Goal: Task Accomplishment & Management: Use online tool/utility

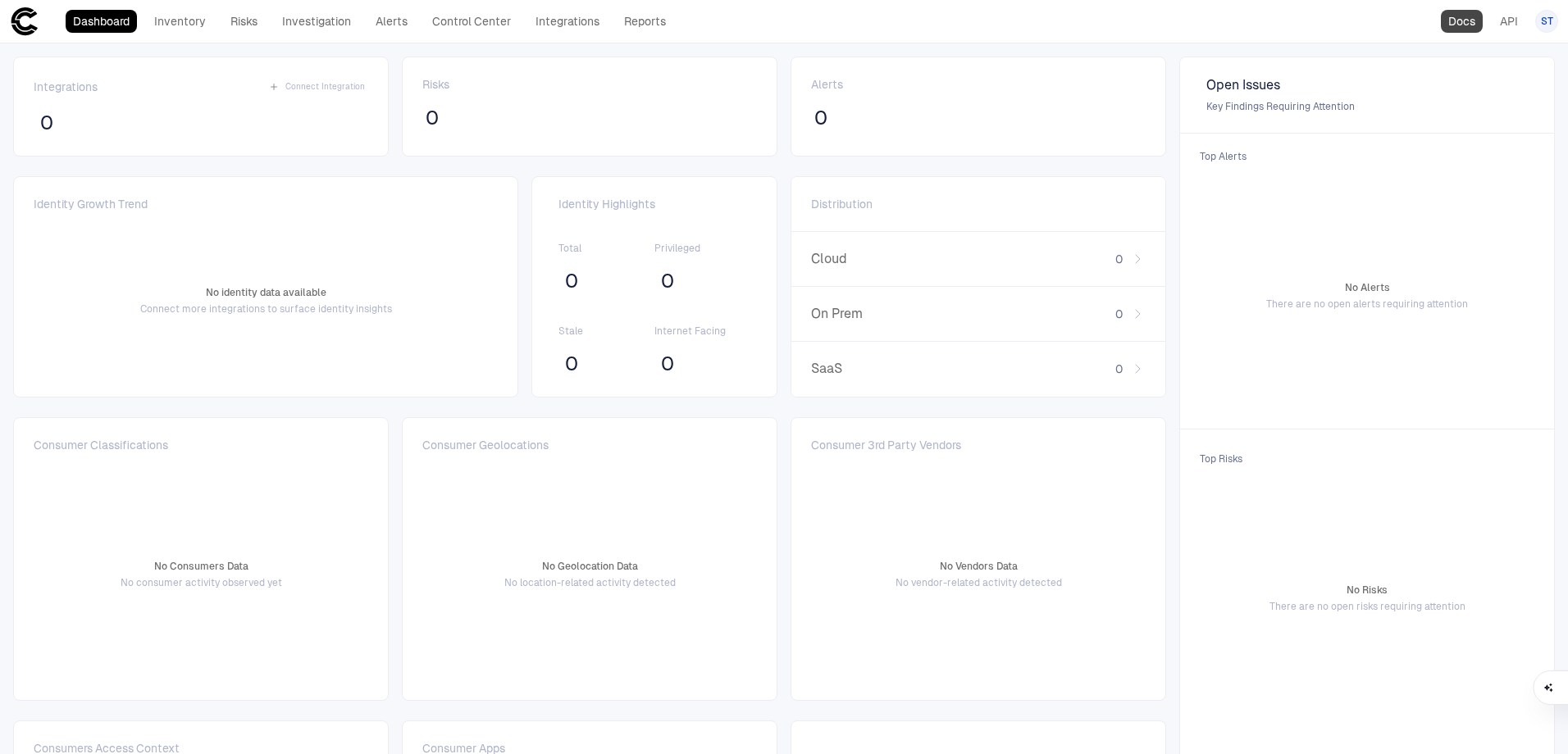
click at [1453, 27] on link "Docs" at bounding box center [1462, 21] width 42 height 23
click at [573, 27] on link "Integrations" at bounding box center [568, 21] width 79 height 23
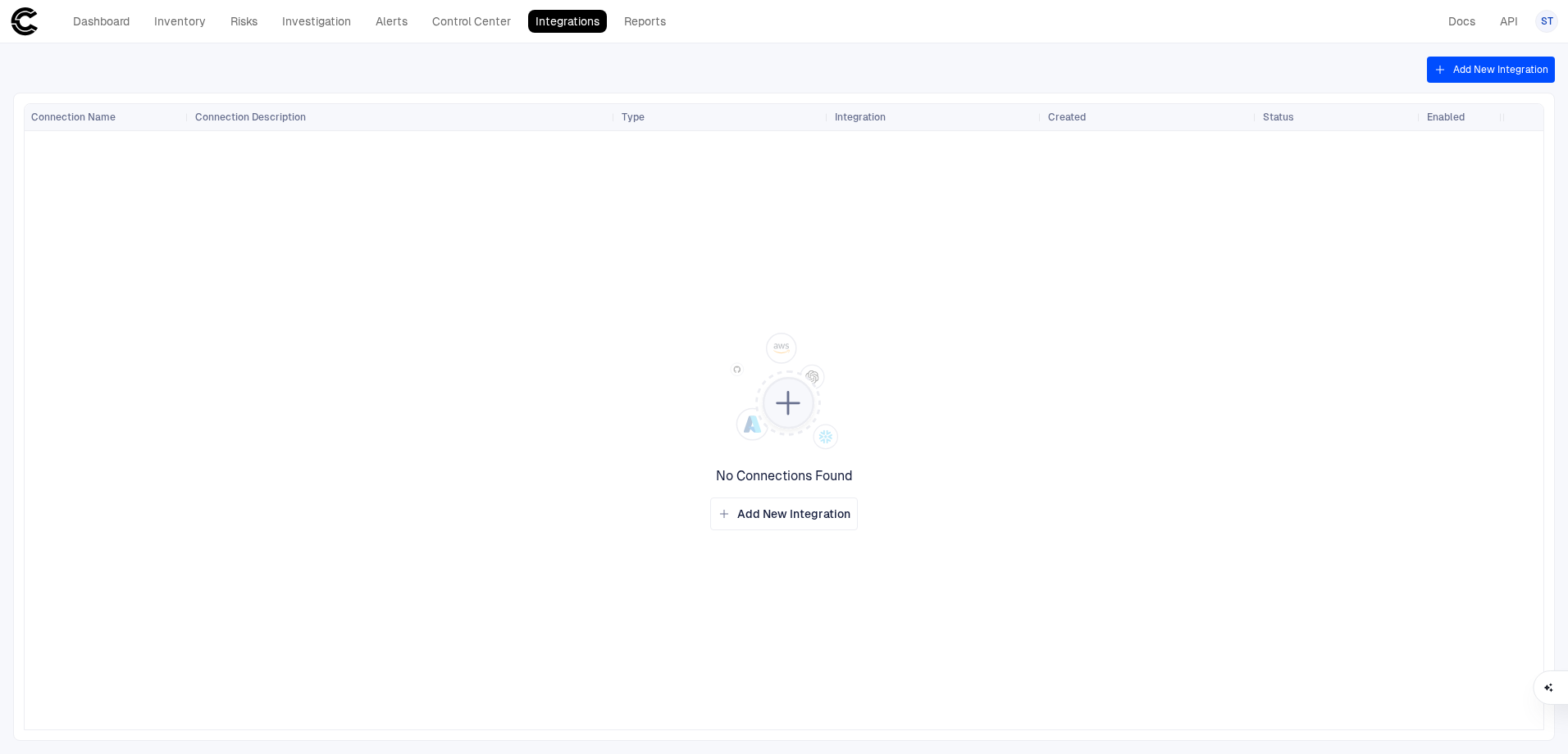
click at [1464, 62] on button "Add New Integration" at bounding box center [1490, 70] width 128 height 27
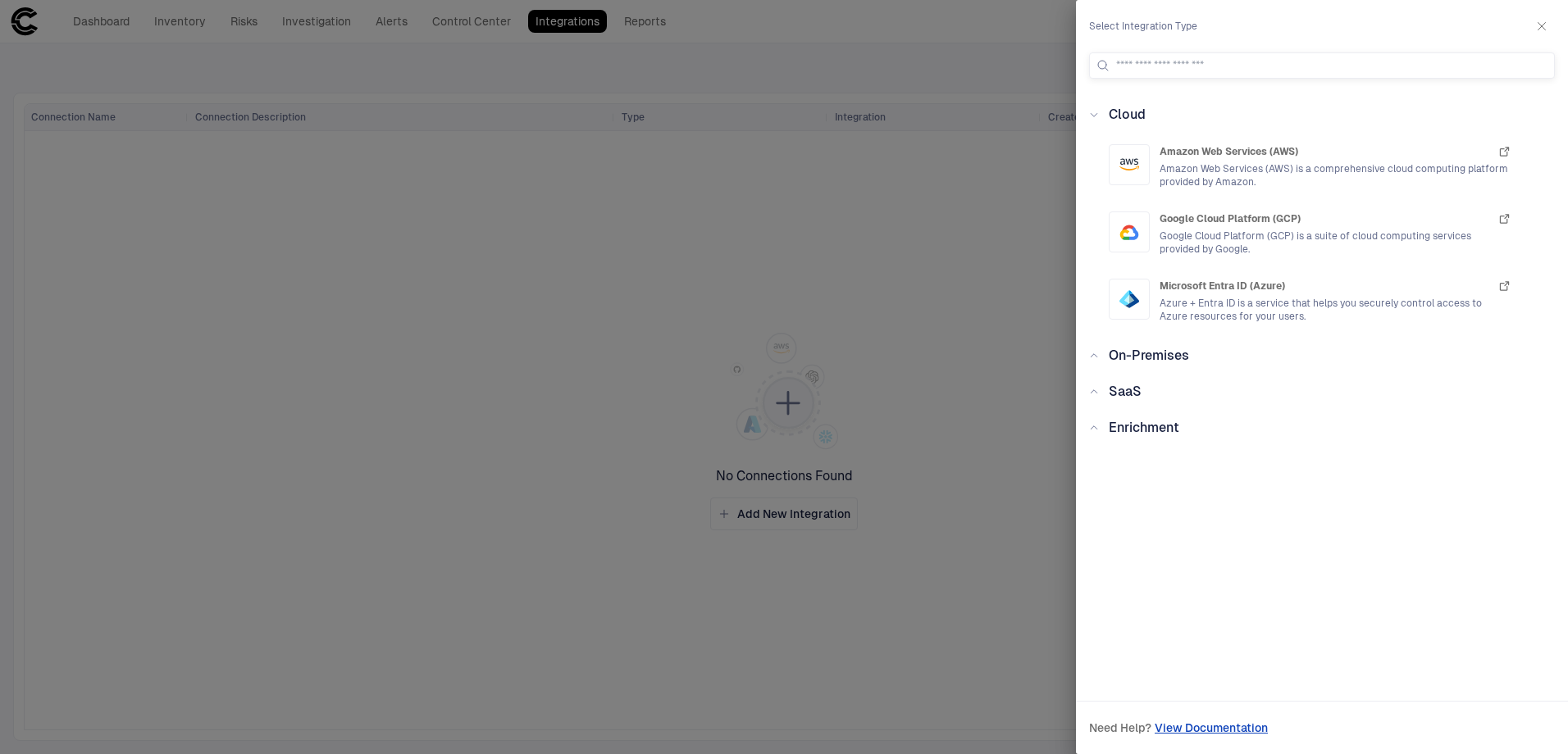
click at [1161, 370] on div "Cloud Amazon Web Services (AWS) Amazon Web Services (AWS) is a comprehensive cl…" at bounding box center [1322, 384] width 492 height 560
click at [1160, 360] on span "On-Premises" at bounding box center [1150, 355] width 81 height 16
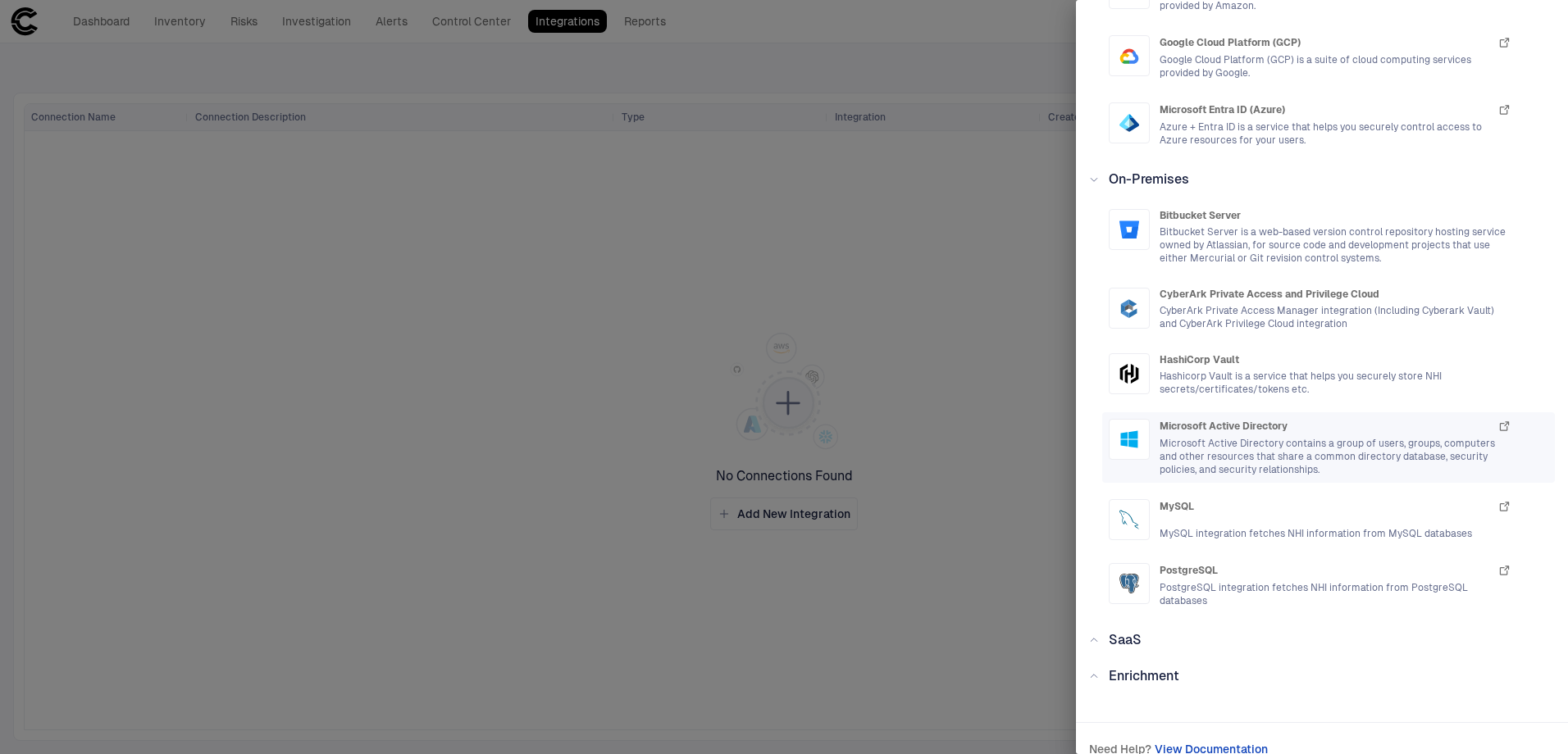
scroll to position [197, 0]
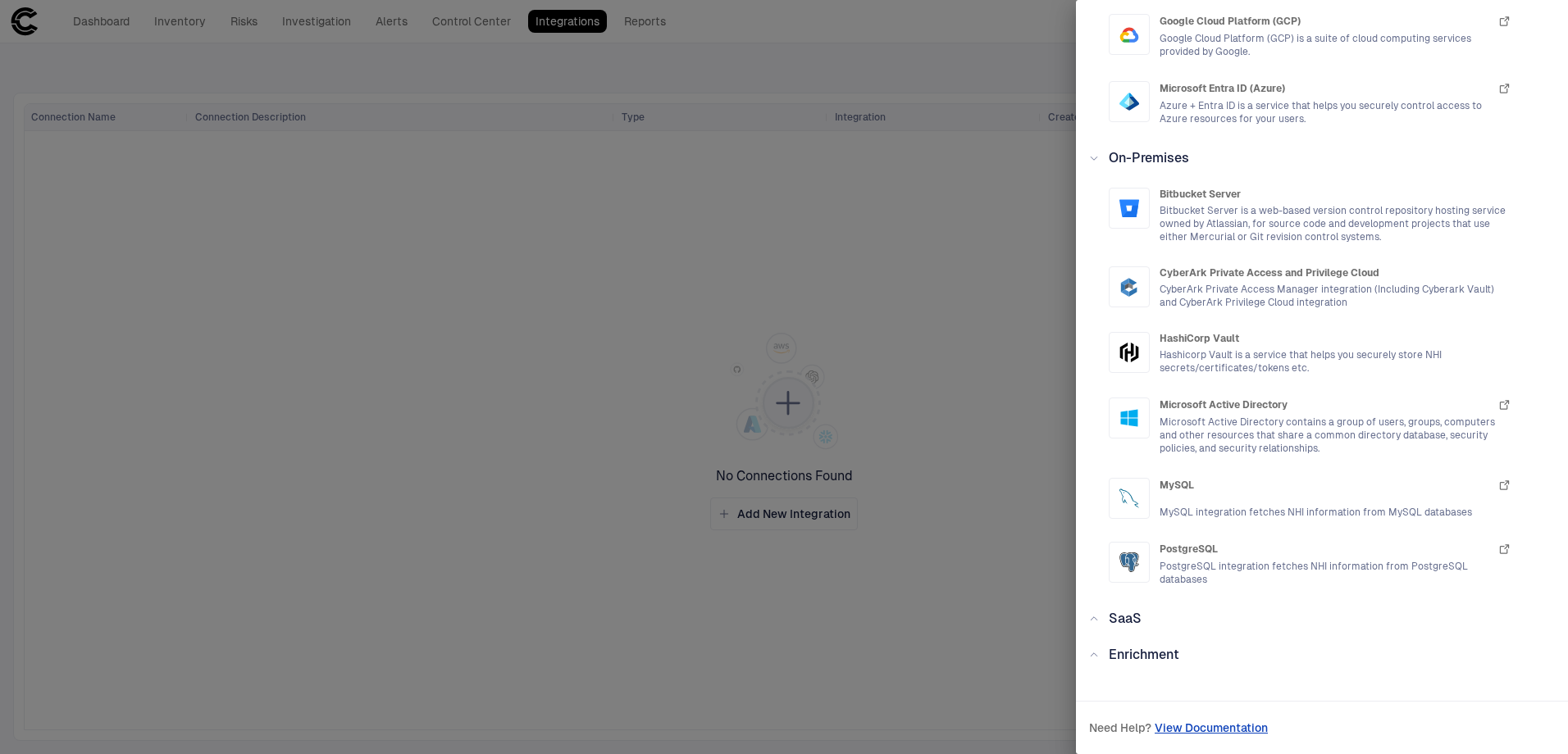
click at [1132, 151] on span "On-Premises" at bounding box center [1150, 158] width 81 height 16
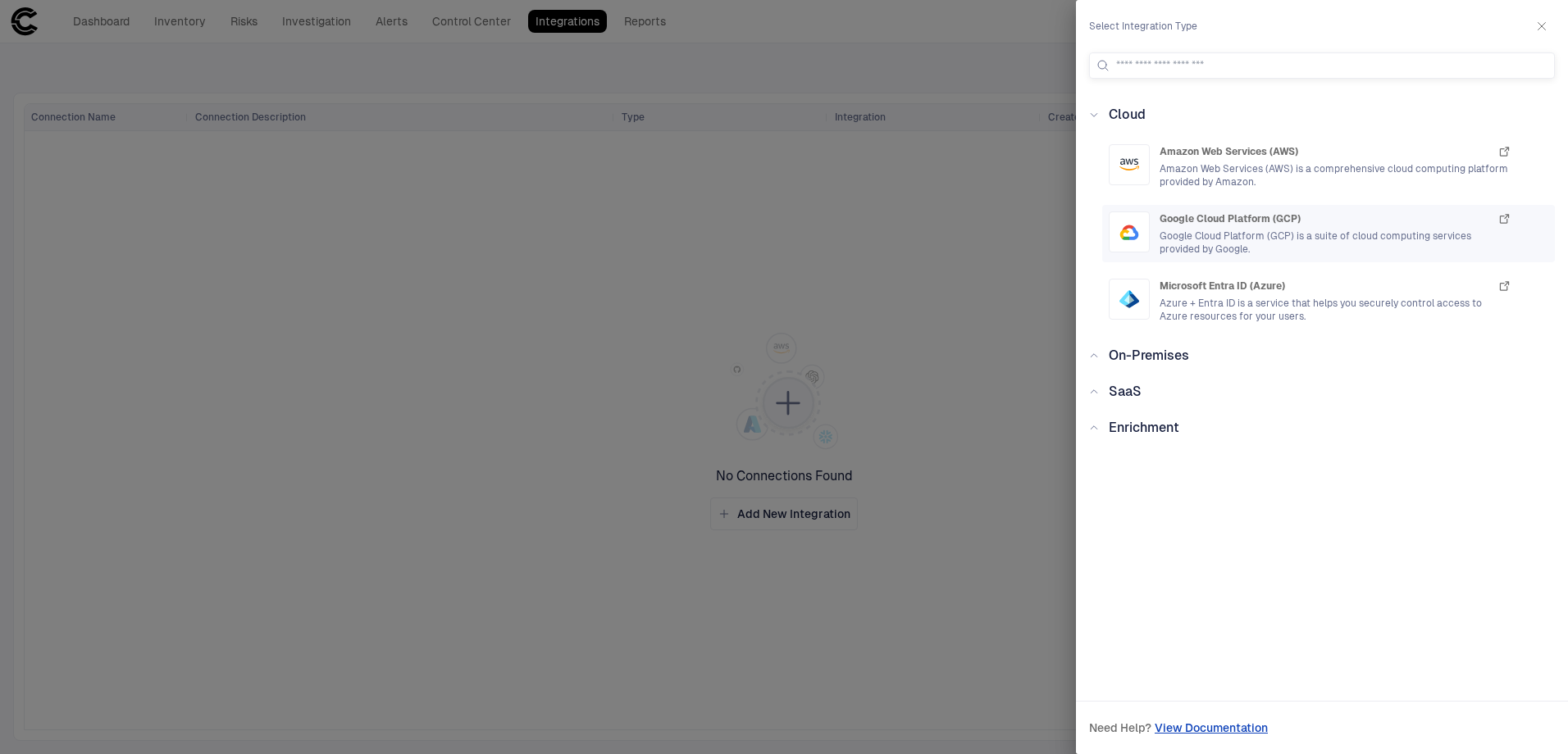
scroll to position [0, 0]
click at [1132, 384] on span "SaaS" at bounding box center [1126, 391] width 33 height 16
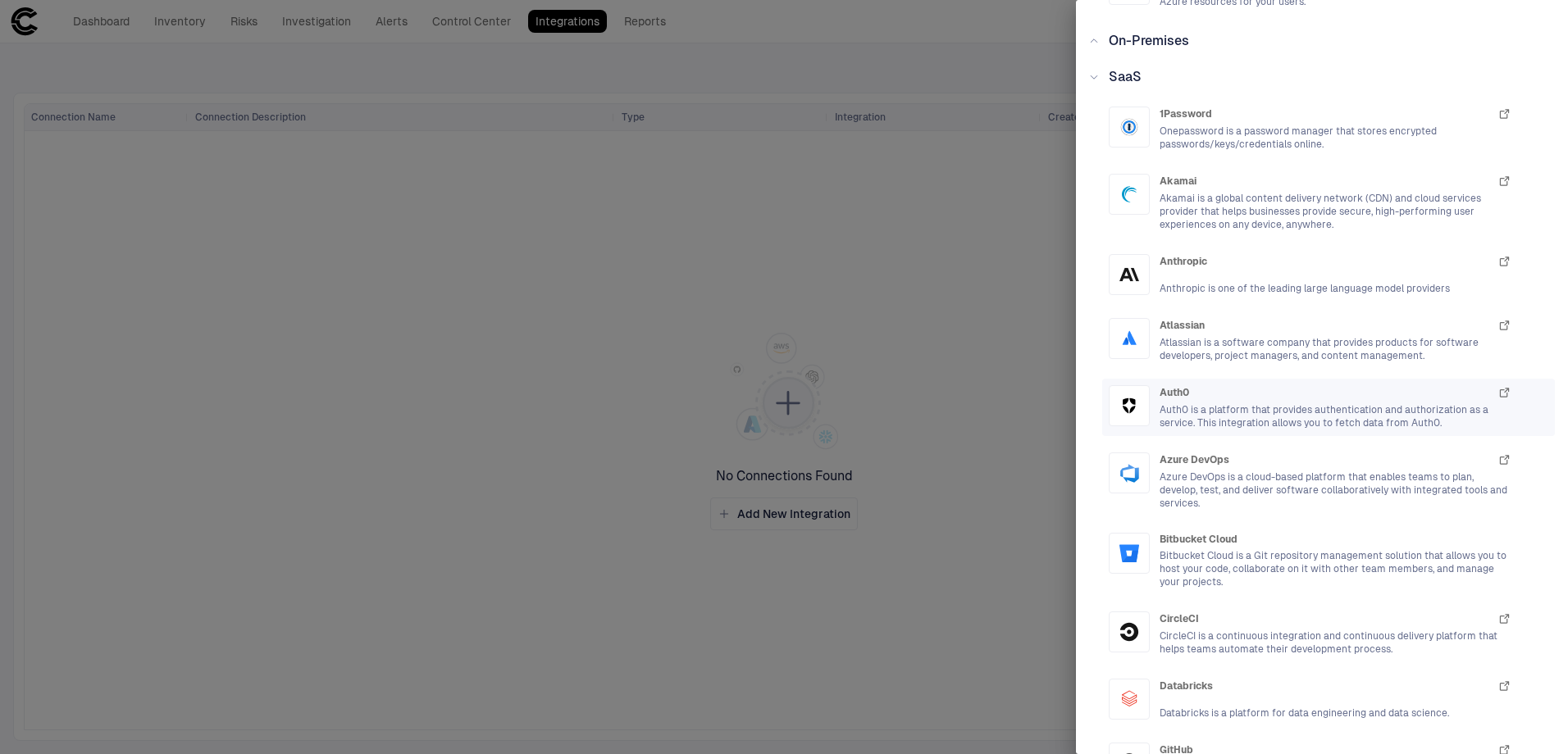
scroll to position [246, 0]
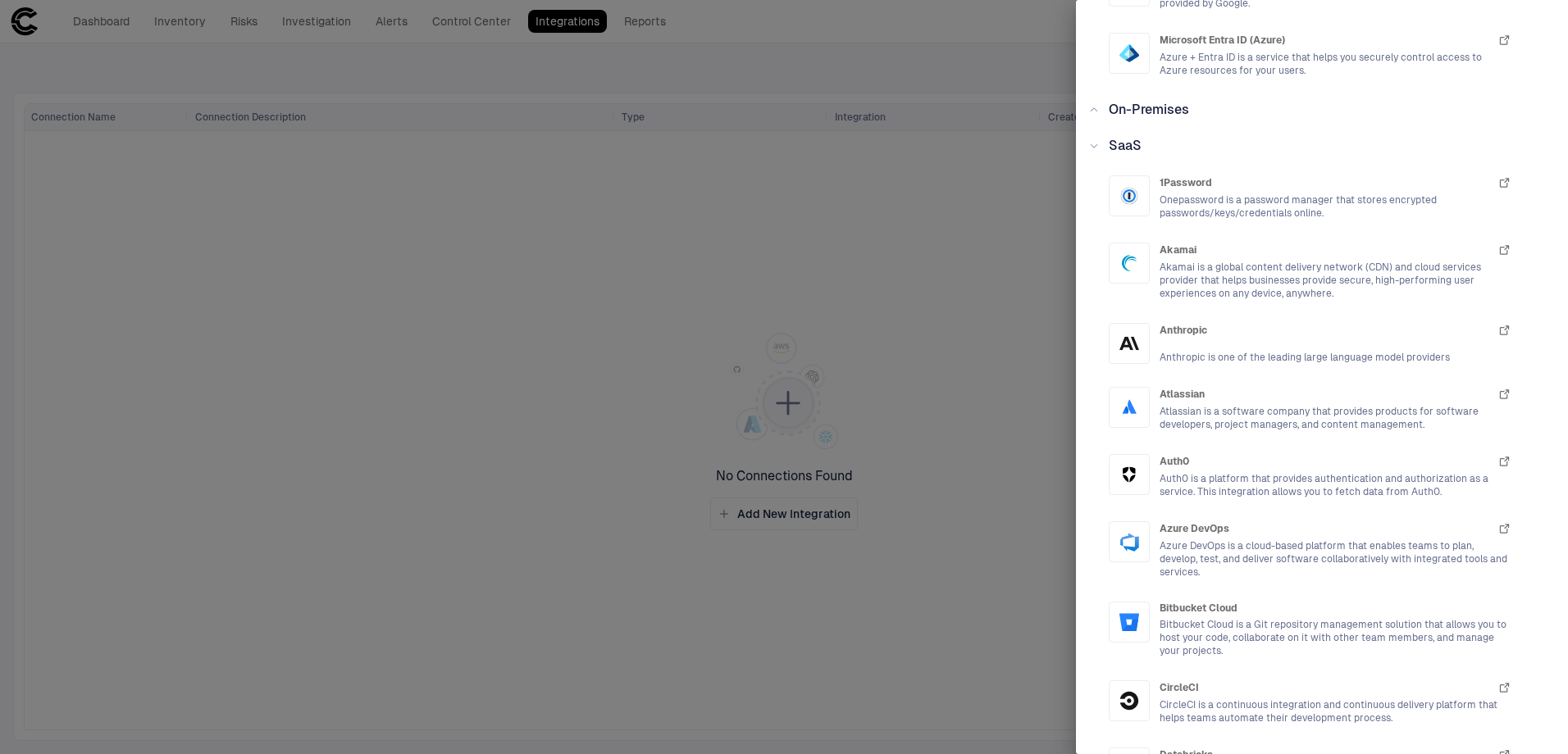
click at [1122, 150] on span "SaaS" at bounding box center [1126, 145] width 33 height 16
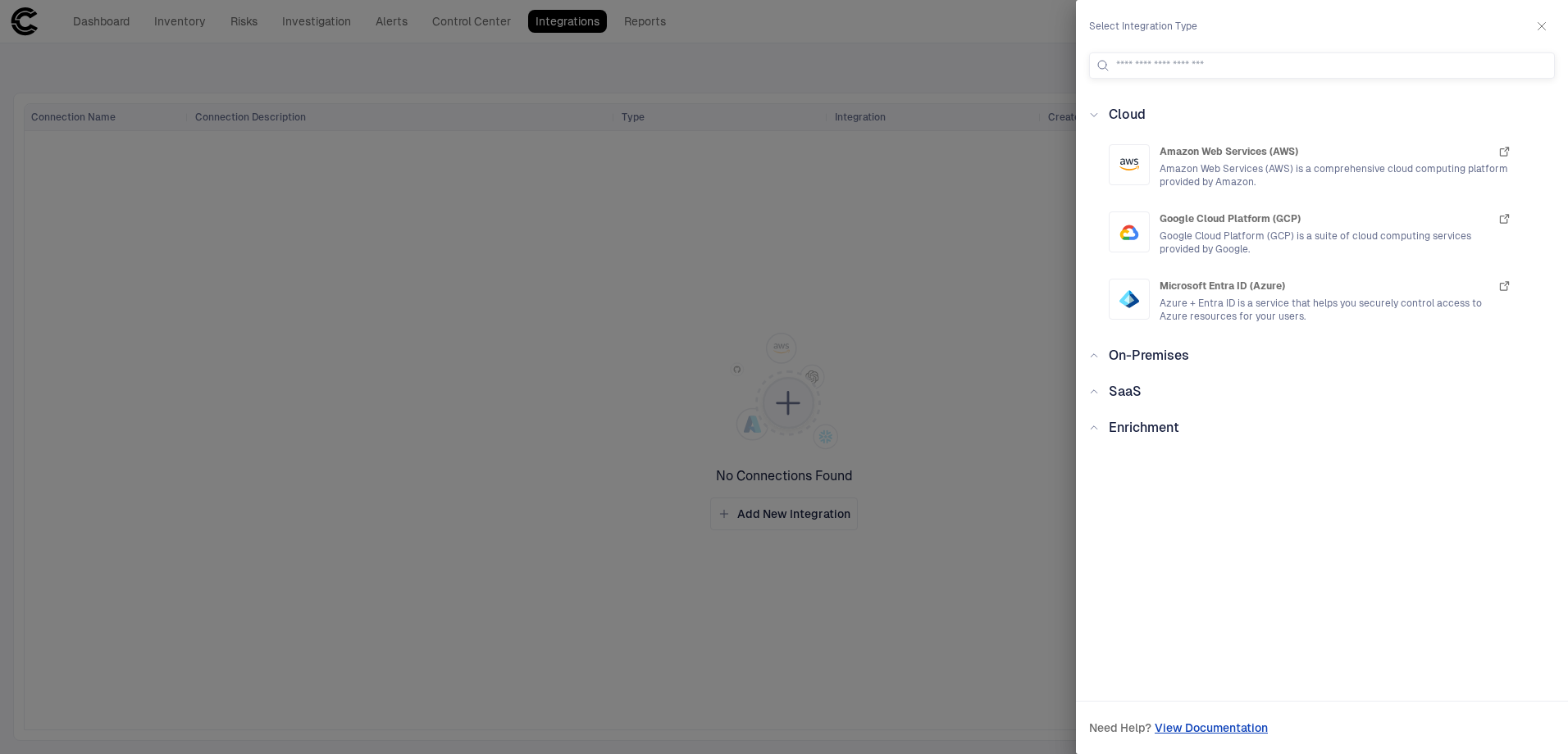
scroll to position [0, 0]
click at [1162, 428] on span "Enrichment" at bounding box center [1144, 427] width 71 height 16
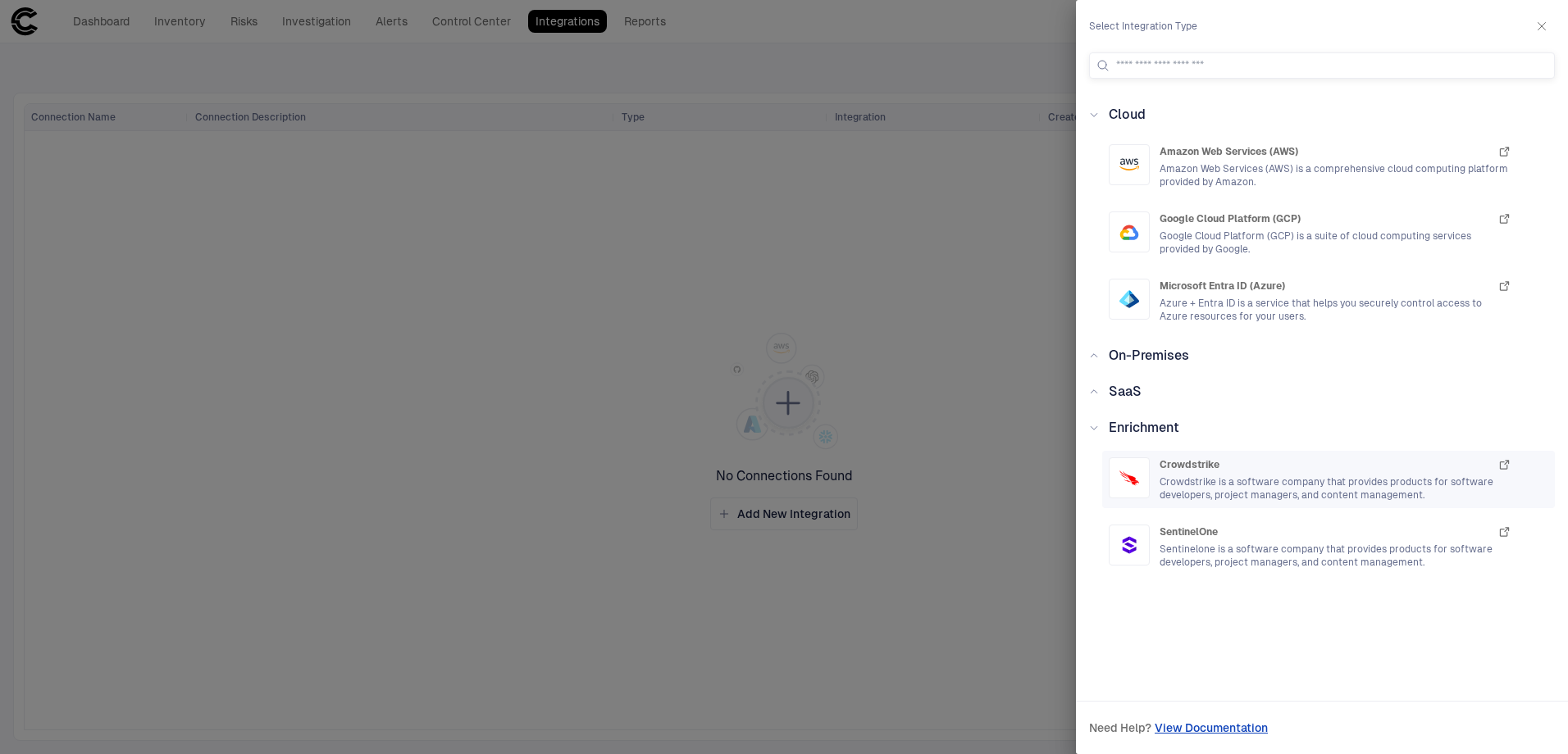
click at [1222, 492] on span "Crowdstrike is a software company that provides products for software developer…" at bounding box center [1335, 488] width 351 height 27
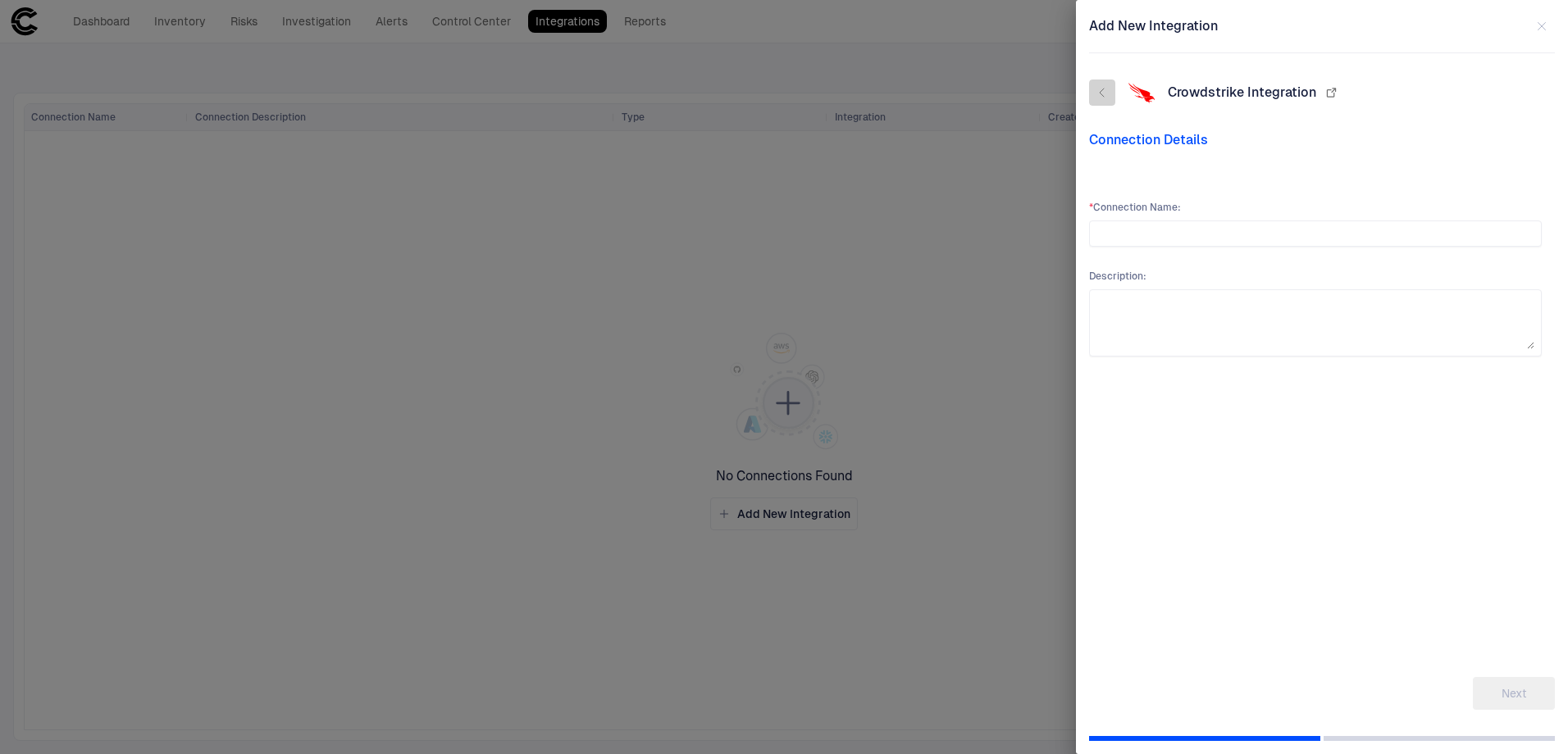
click at [1102, 89] on icon "button" at bounding box center [1102, 93] width 13 height 13
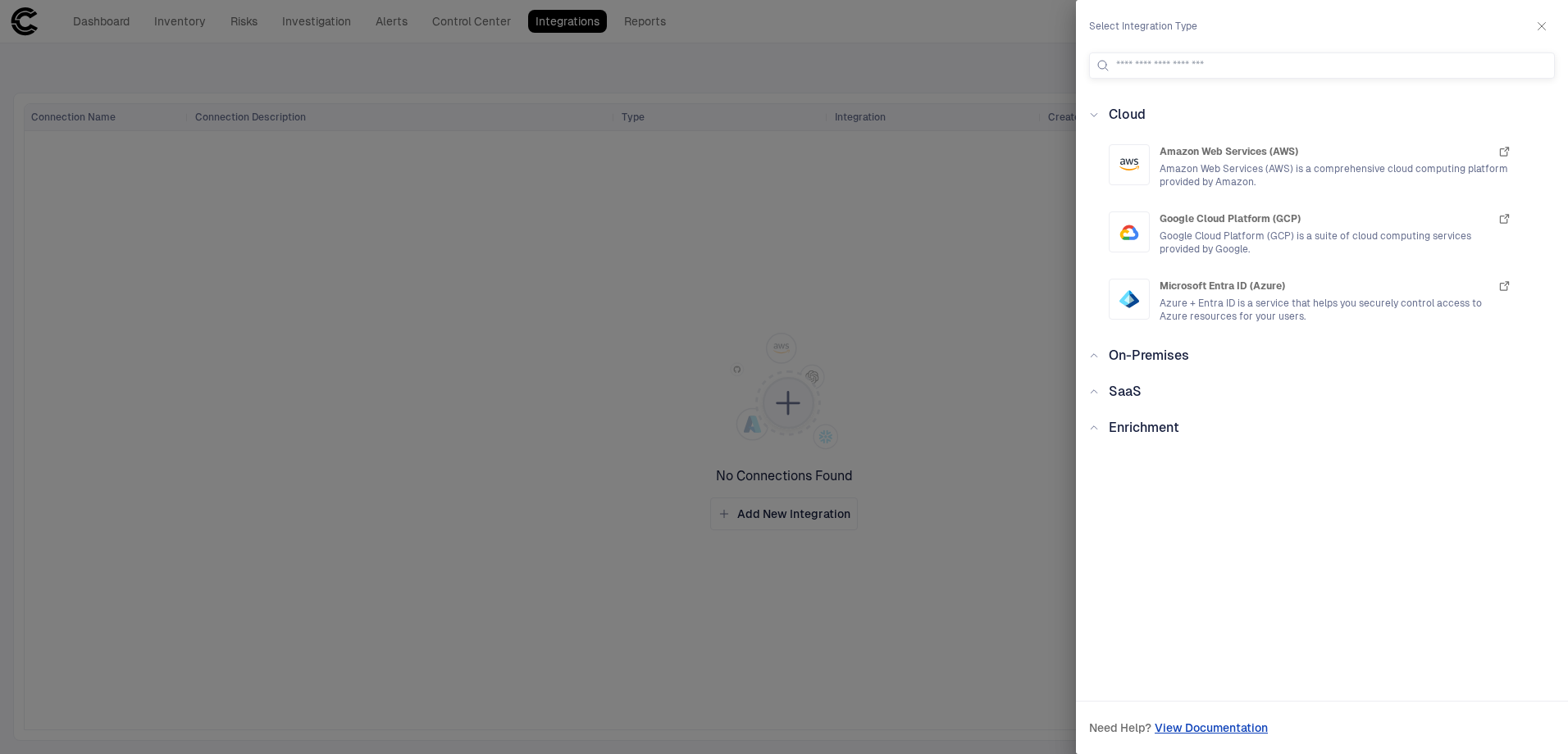
click at [1175, 427] on span "Enrichment" at bounding box center [1144, 427] width 71 height 16
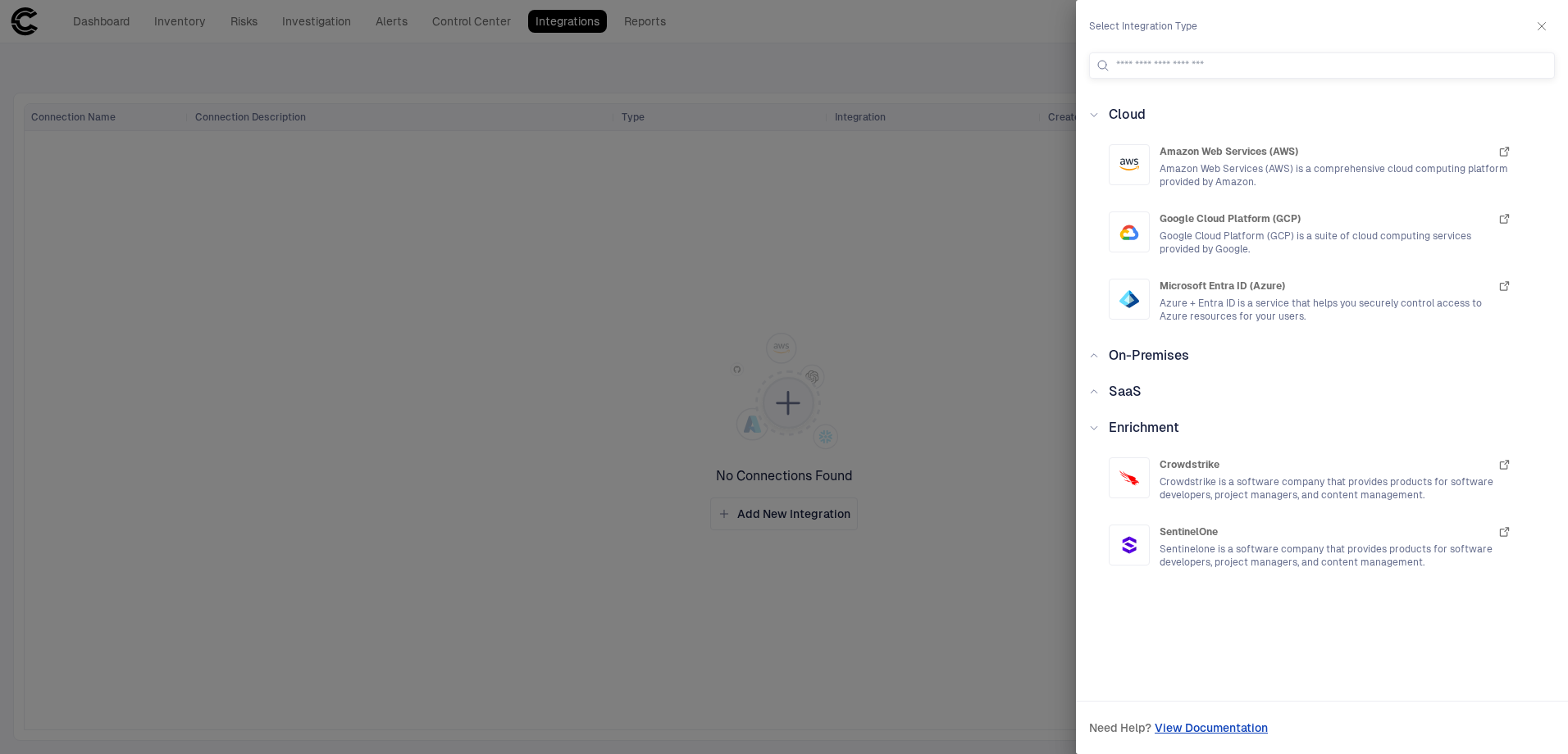
click at [1095, 431] on icon at bounding box center [1094, 427] width 10 height 10
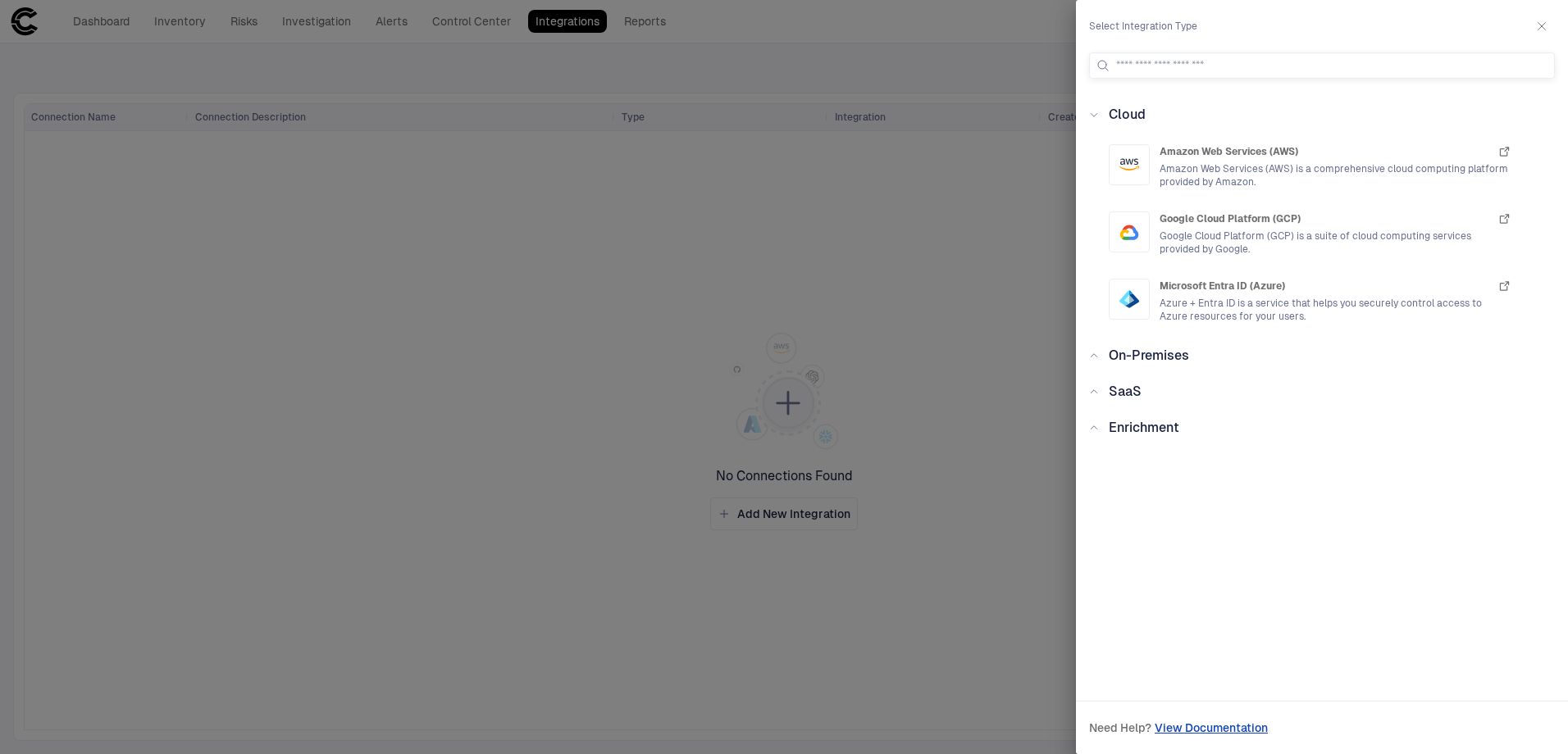
click at [1140, 418] on div "Enrichment" at bounding box center [1140, 427] width 81 height 19
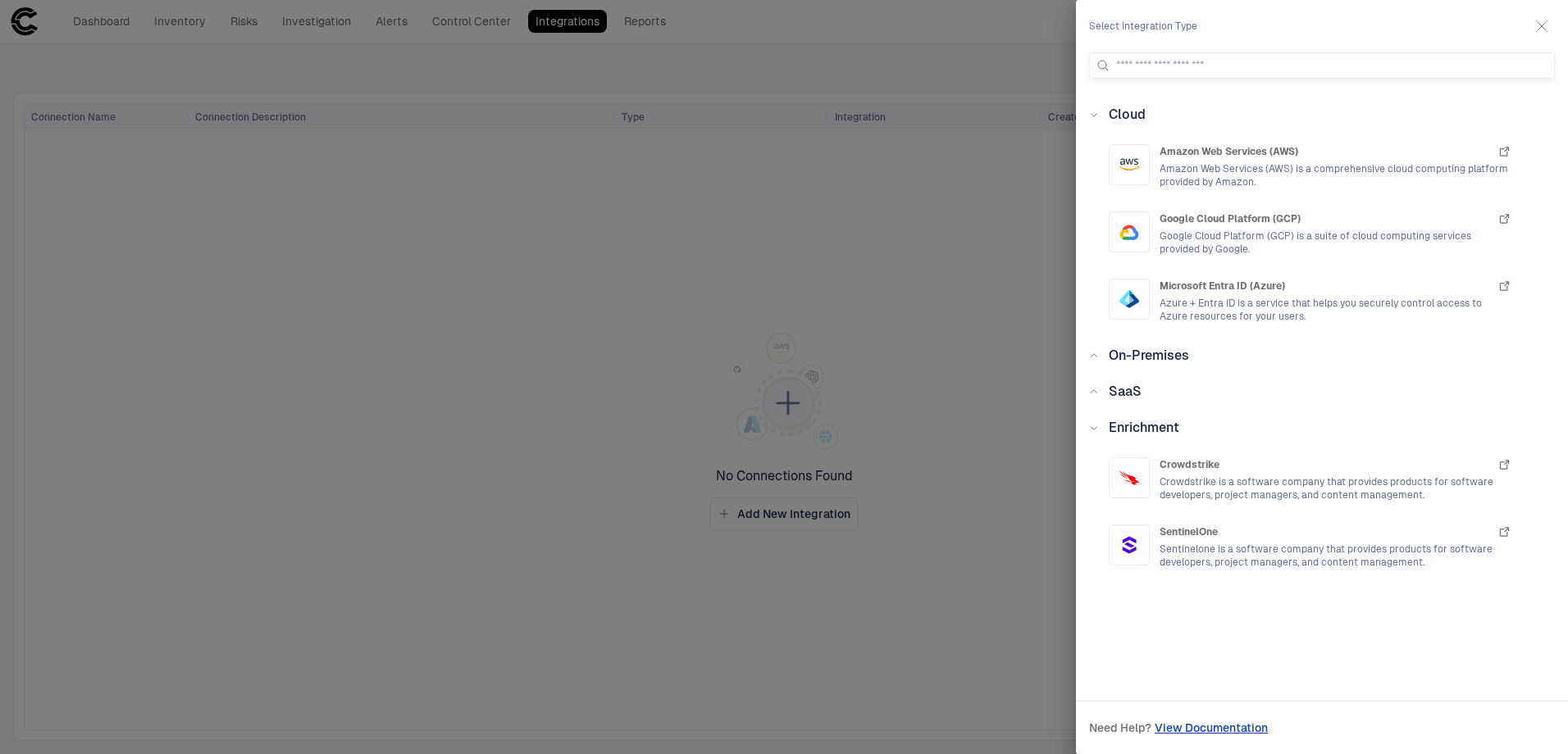
click at [1105, 115] on div "Cloud" at bounding box center [1122, 114] width 47 height 19
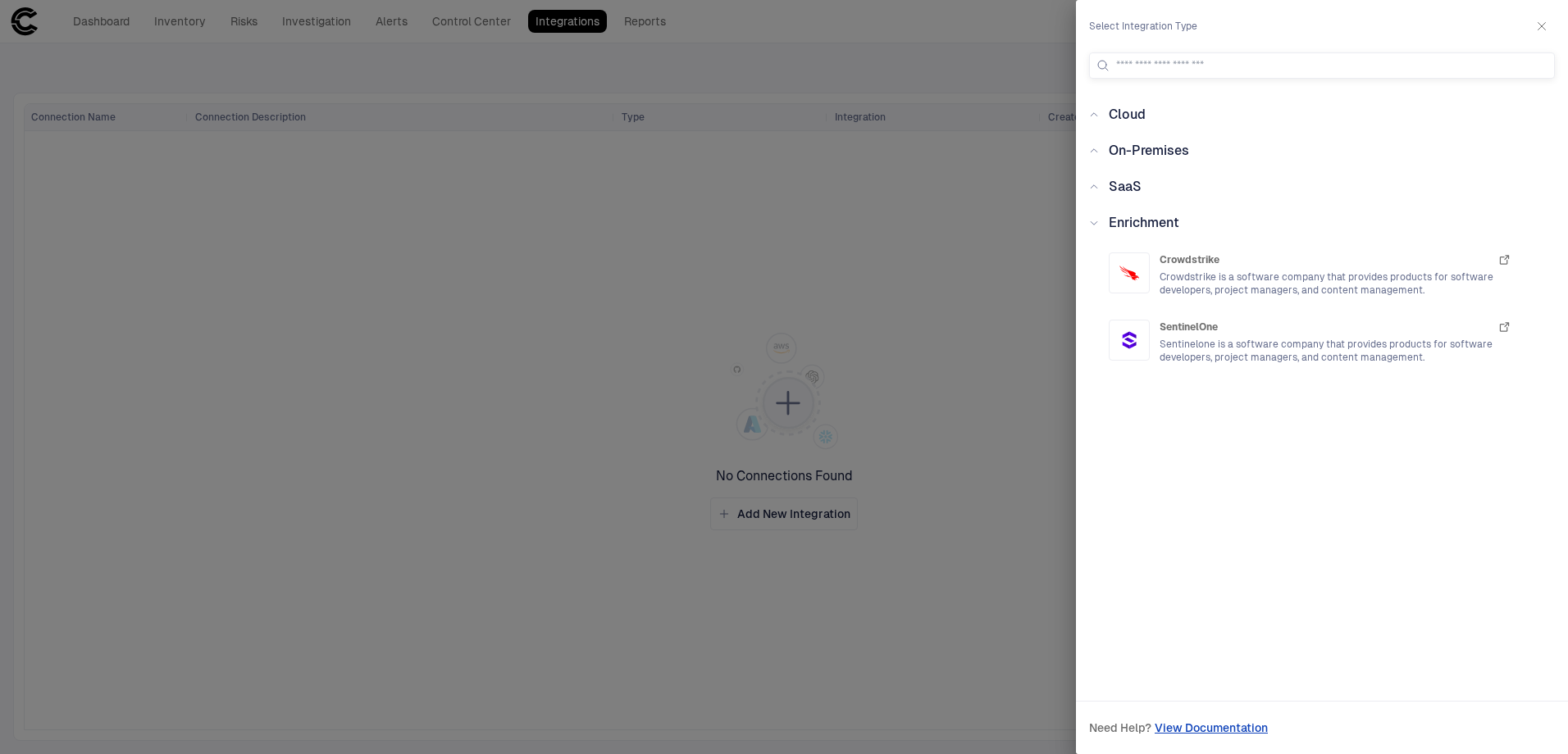
click at [1095, 225] on icon at bounding box center [1094, 223] width 10 height 10
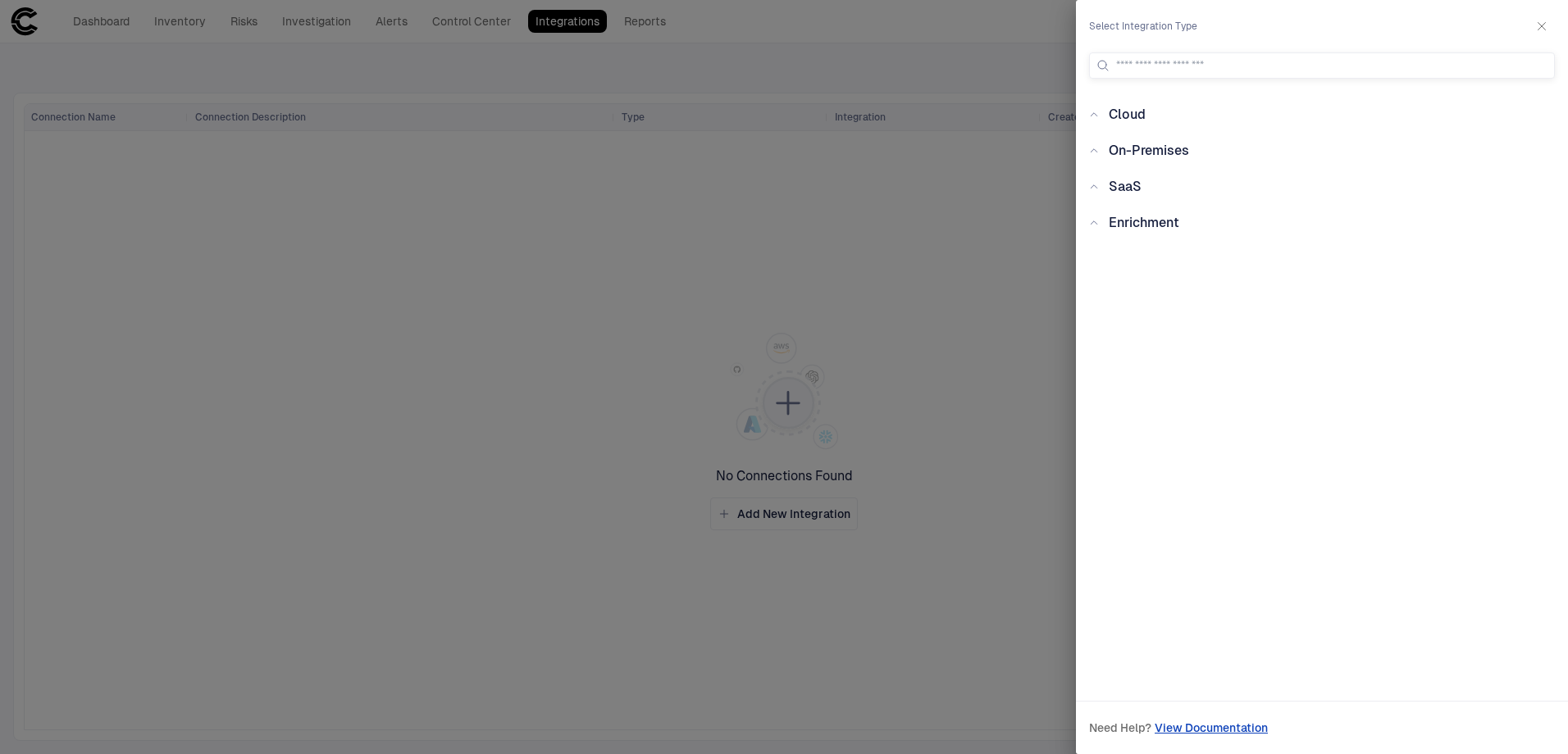
click at [1099, 107] on div "Cloud" at bounding box center [1122, 114] width 47 height 19
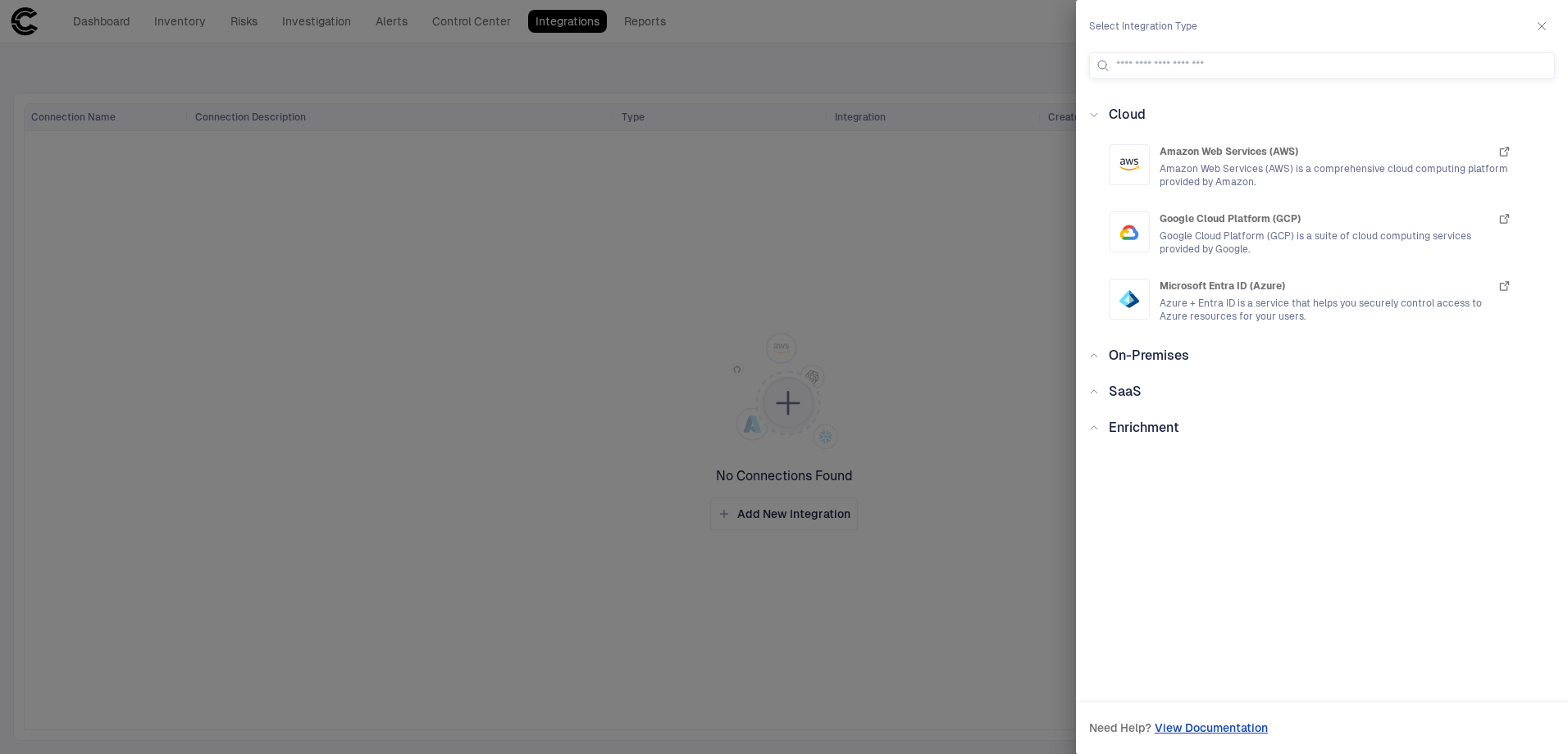
click at [1099, 107] on div "Cloud" at bounding box center [1122, 114] width 47 height 19
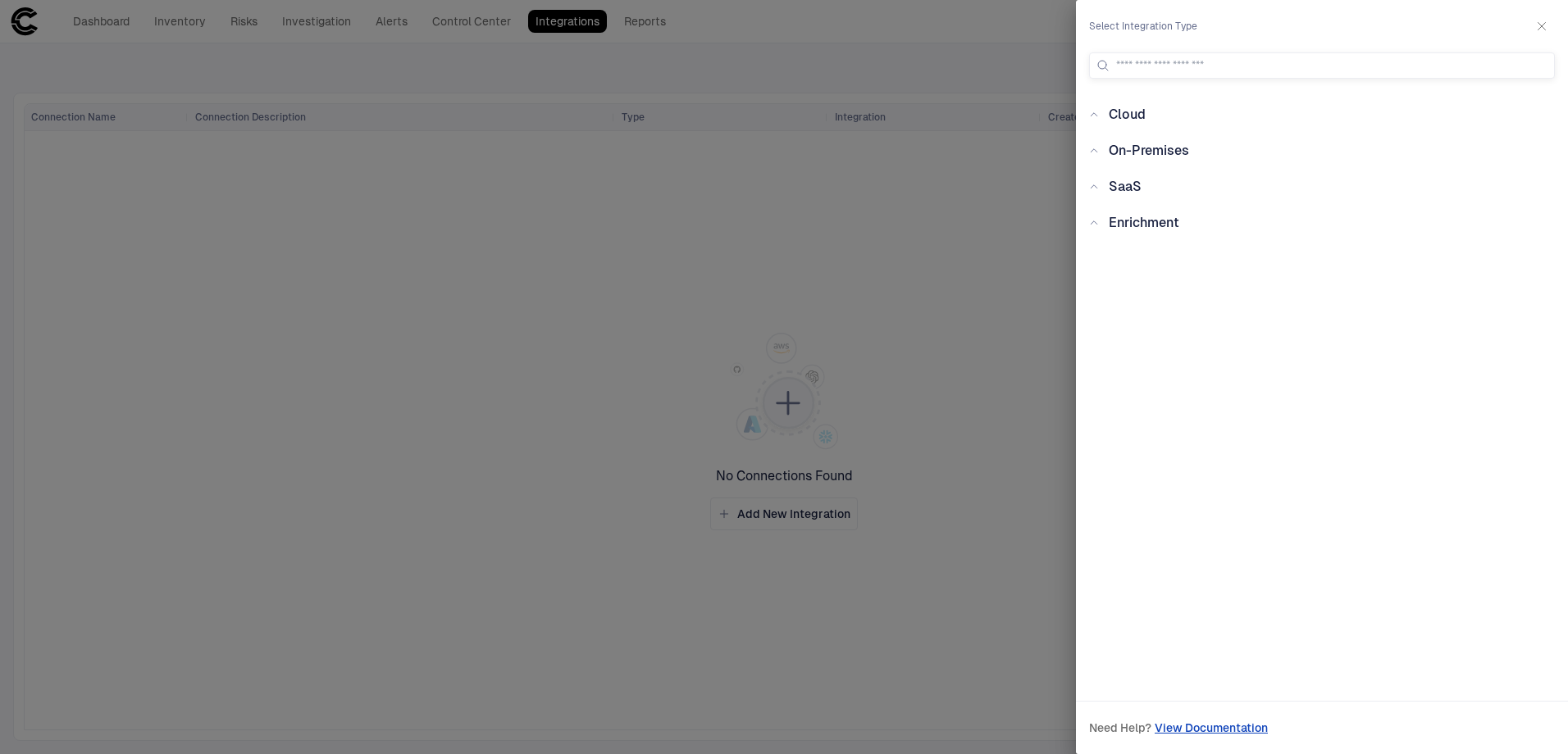
click at [1098, 147] on icon at bounding box center [1094, 150] width 10 height 10
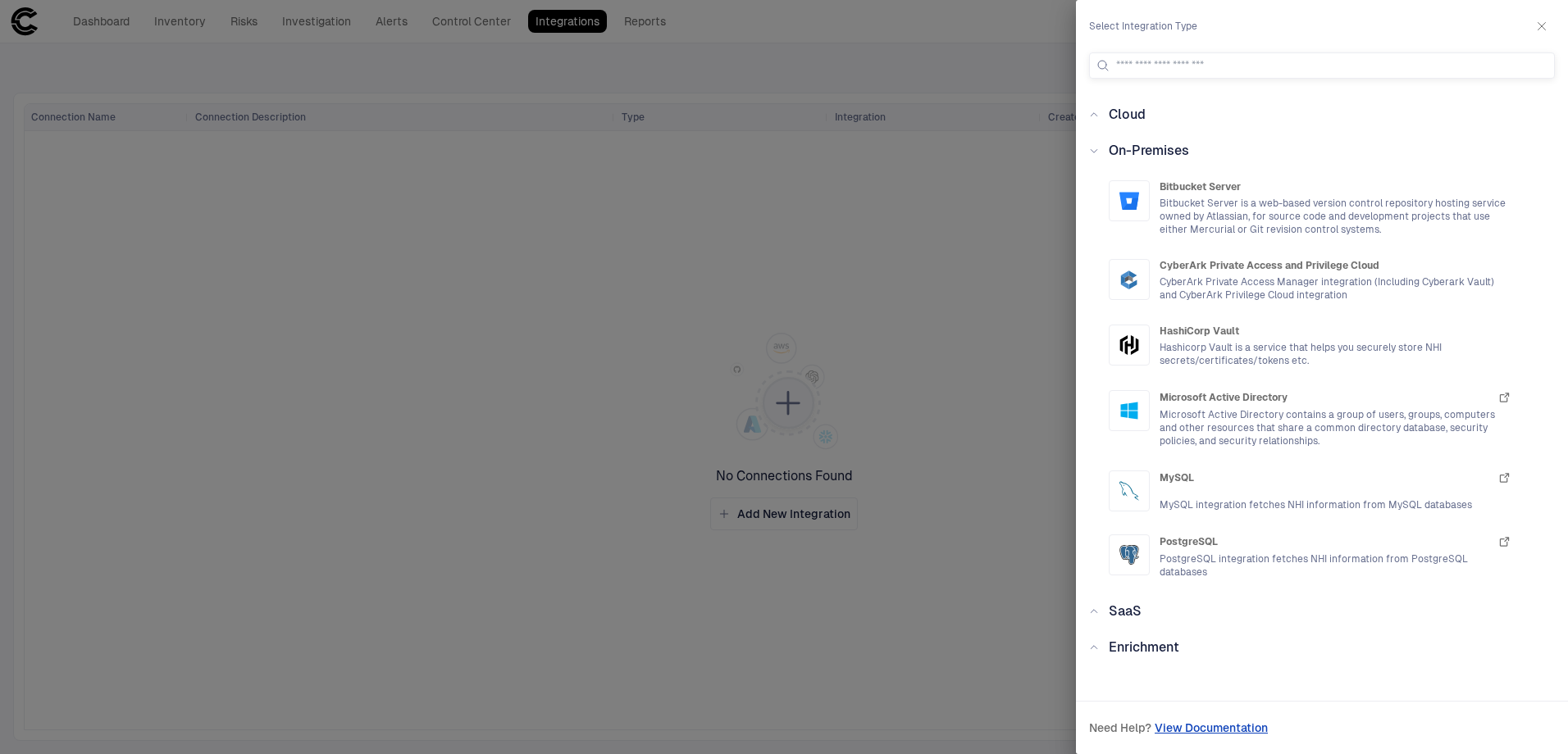
click at [1098, 147] on icon at bounding box center [1094, 150] width 10 height 10
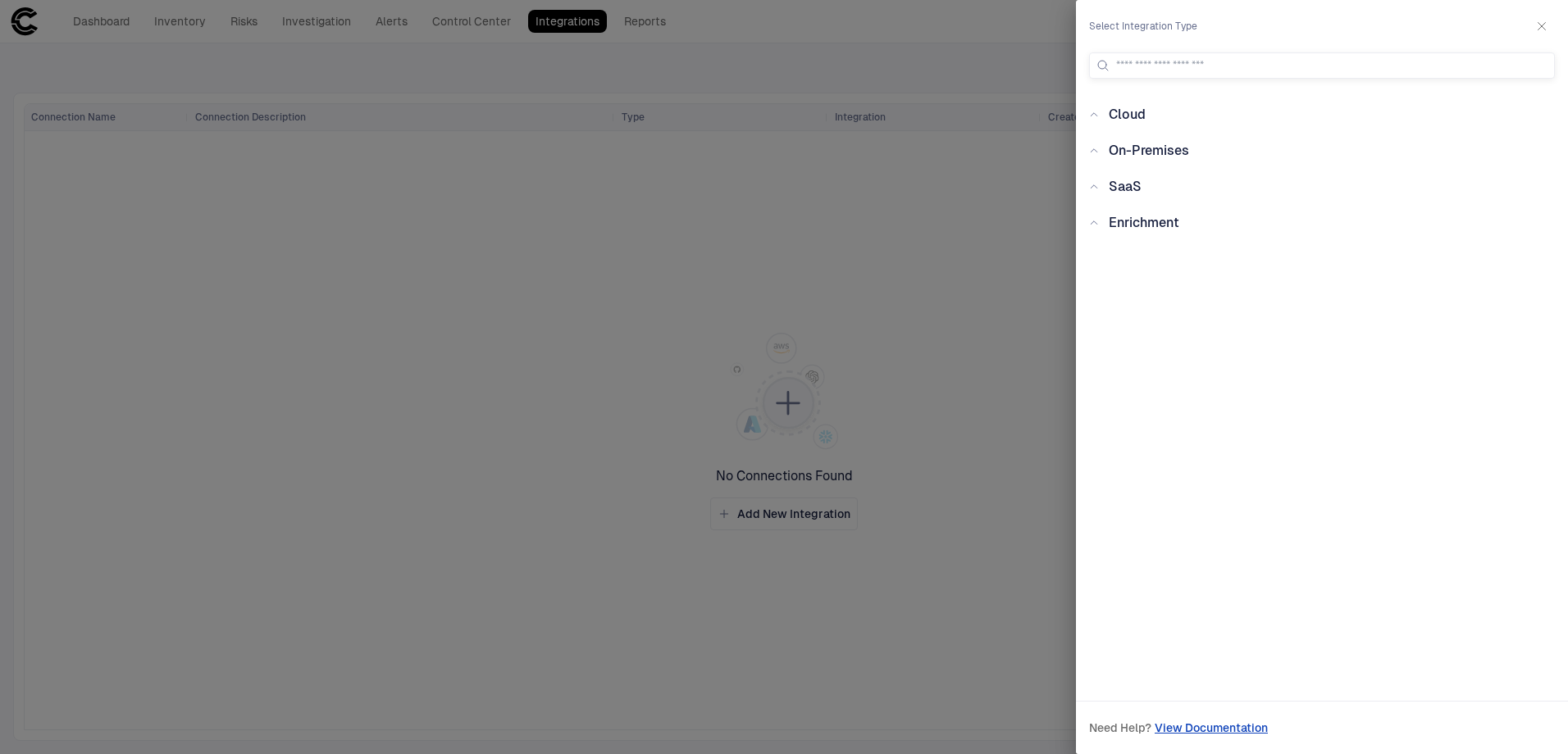
click at [1097, 117] on icon at bounding box center [1094, 115] width 10 height 10
